Goal: Ask a question

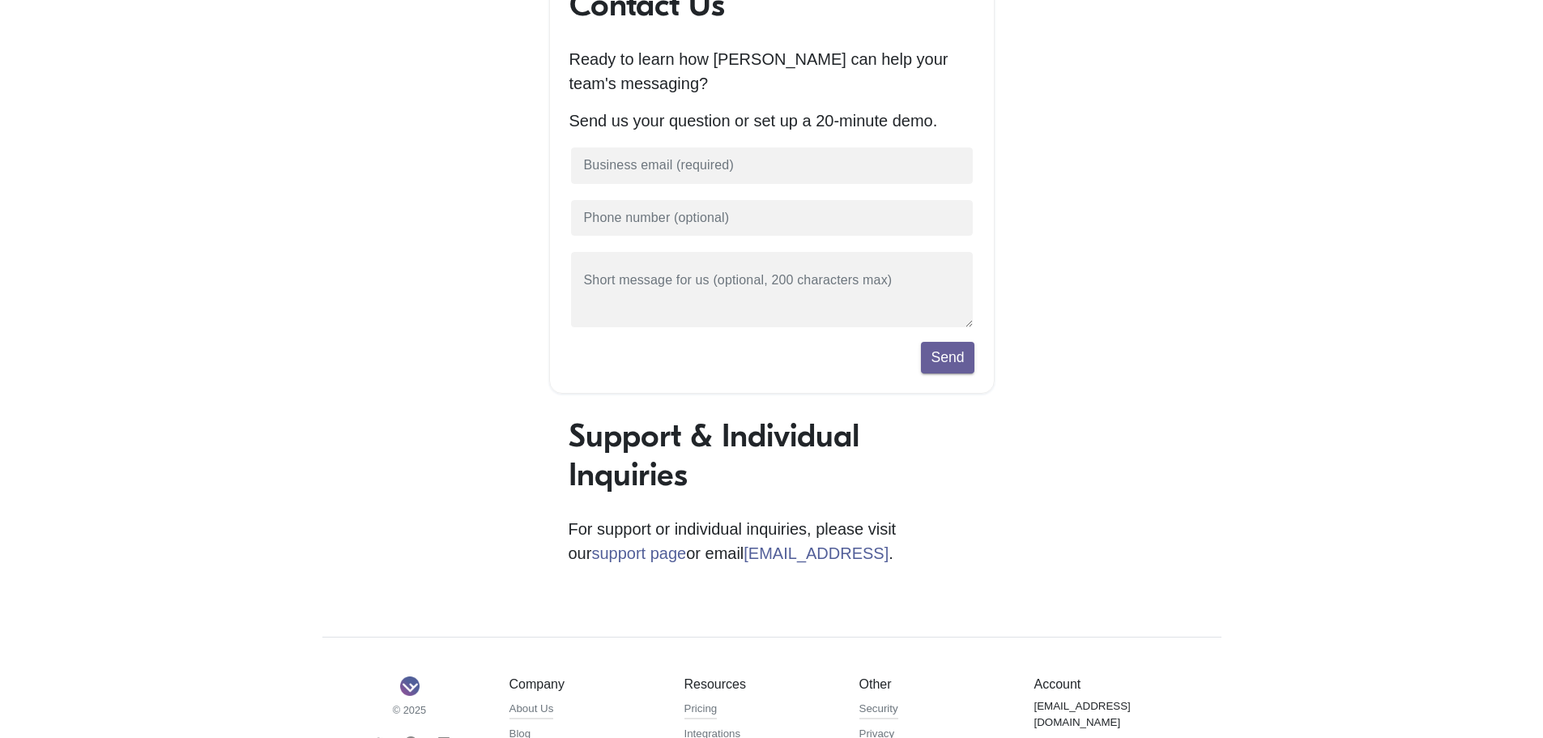
scroll to position [365, 0]
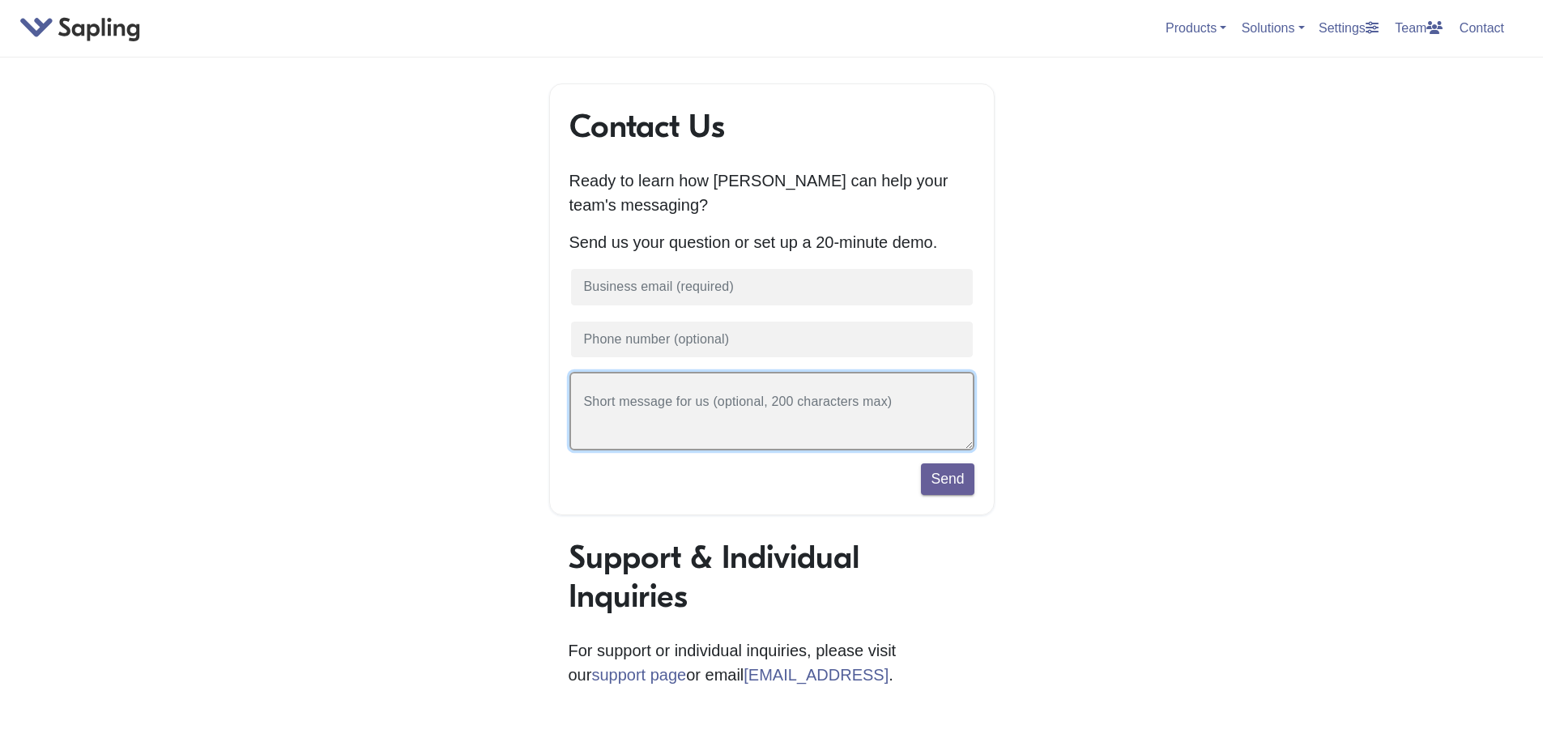
click at [741, 415] on textarea at bounding box center [771, 411] width 405 height 79
type textarea "I need to check my assignment, but I do not know which I need to submit"
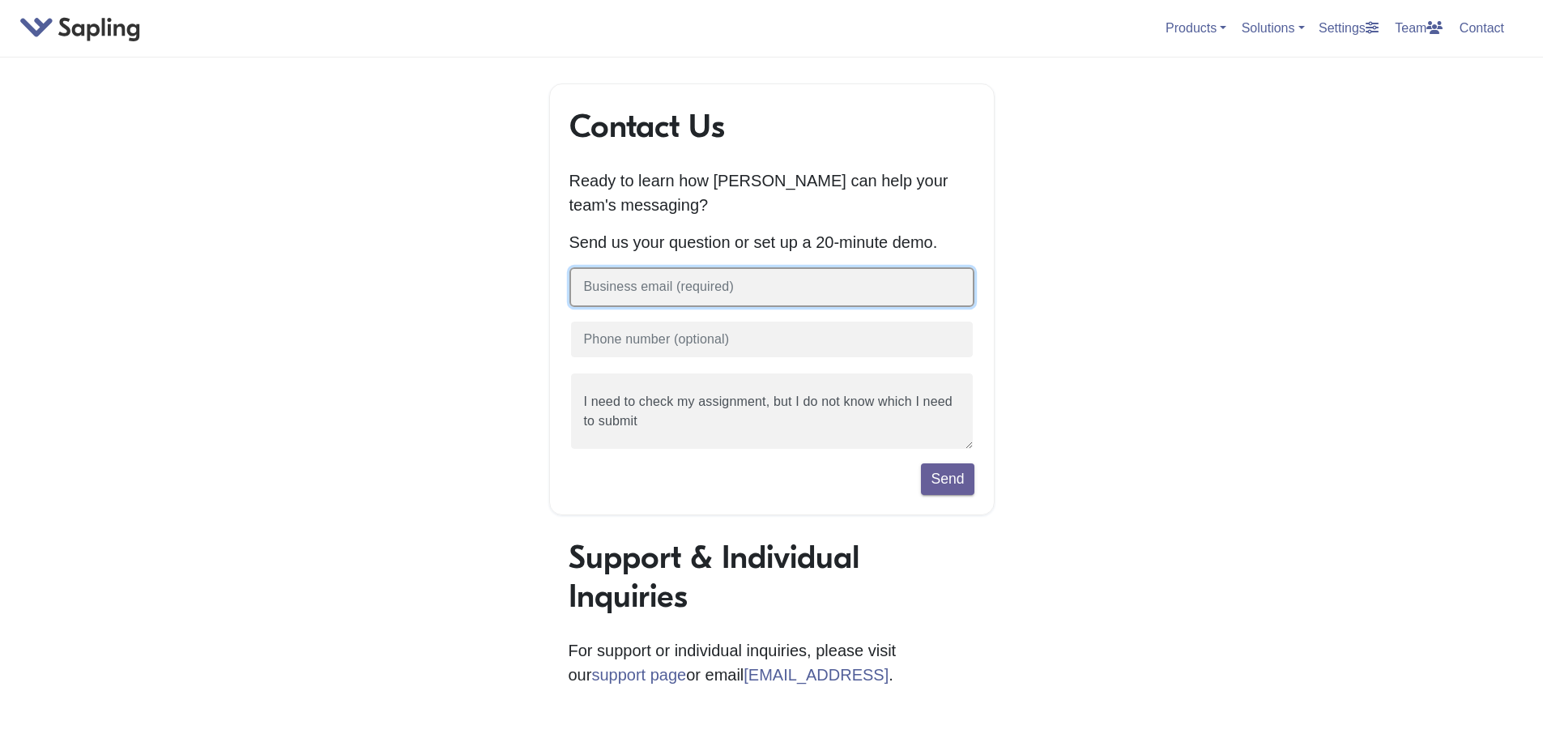
click at [731, 292] on input "text" at bounding box center [771, 287] width 405 height 40
type input "[EMAIL_ADDRESS][DOMAIN_NAME]"
click at [921, 463] on button "Send" at bounding box center [947, 478] width 53 height 31
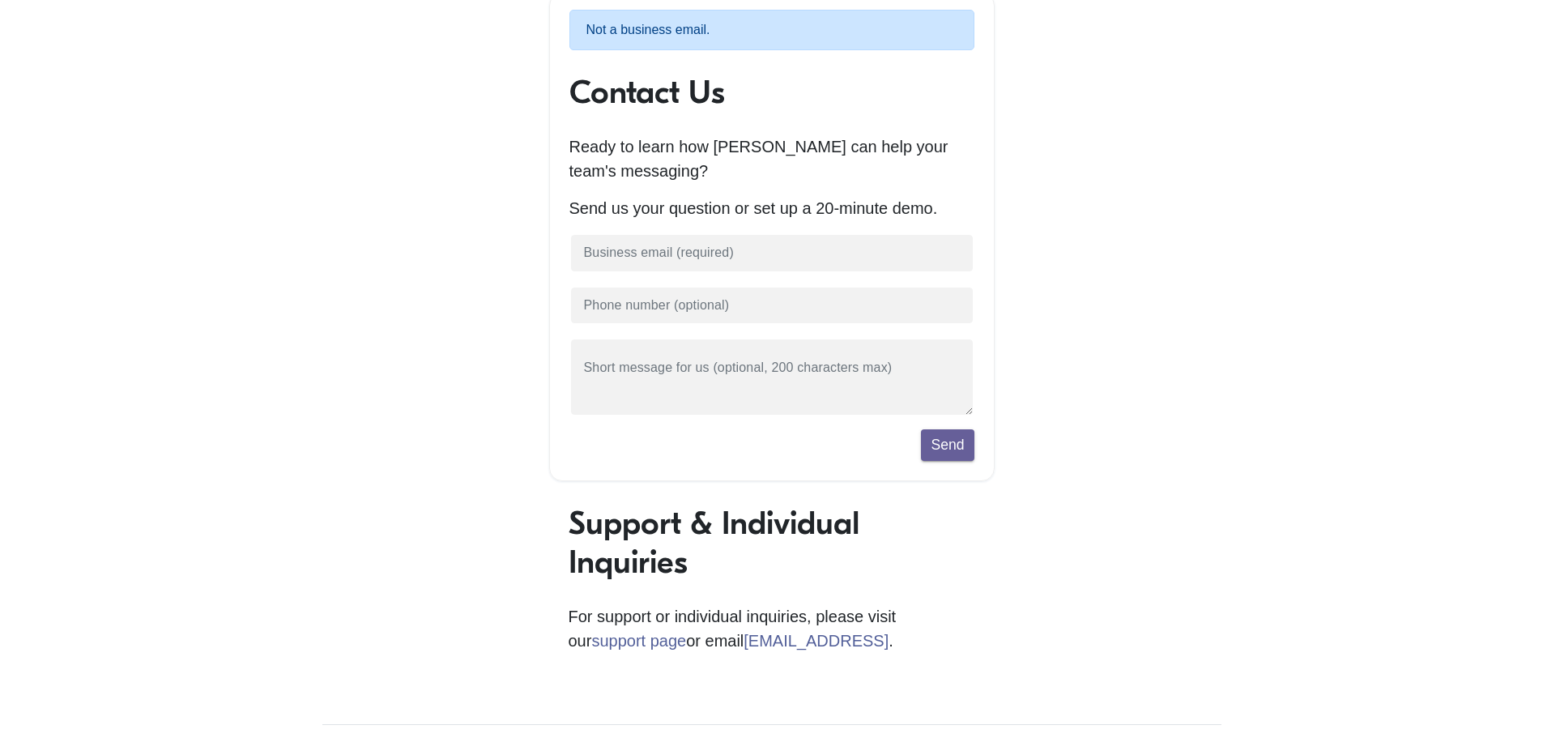
scroll to position [243, 0]
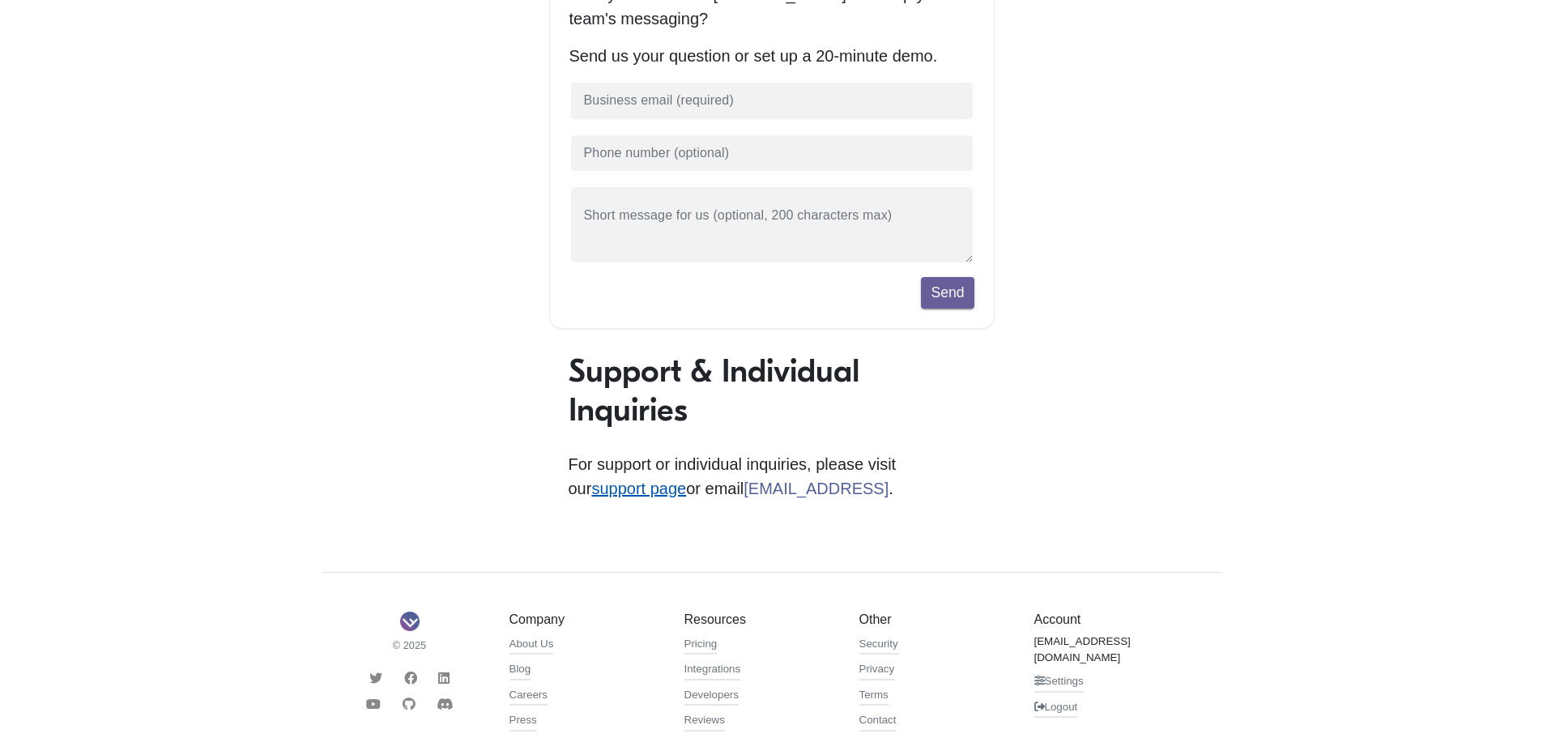
click at [686, 479] on link "support page" at bounding box center [638, 488] width 95 height 18
